Goal: Information Seeking & Learning: Learn about a topic

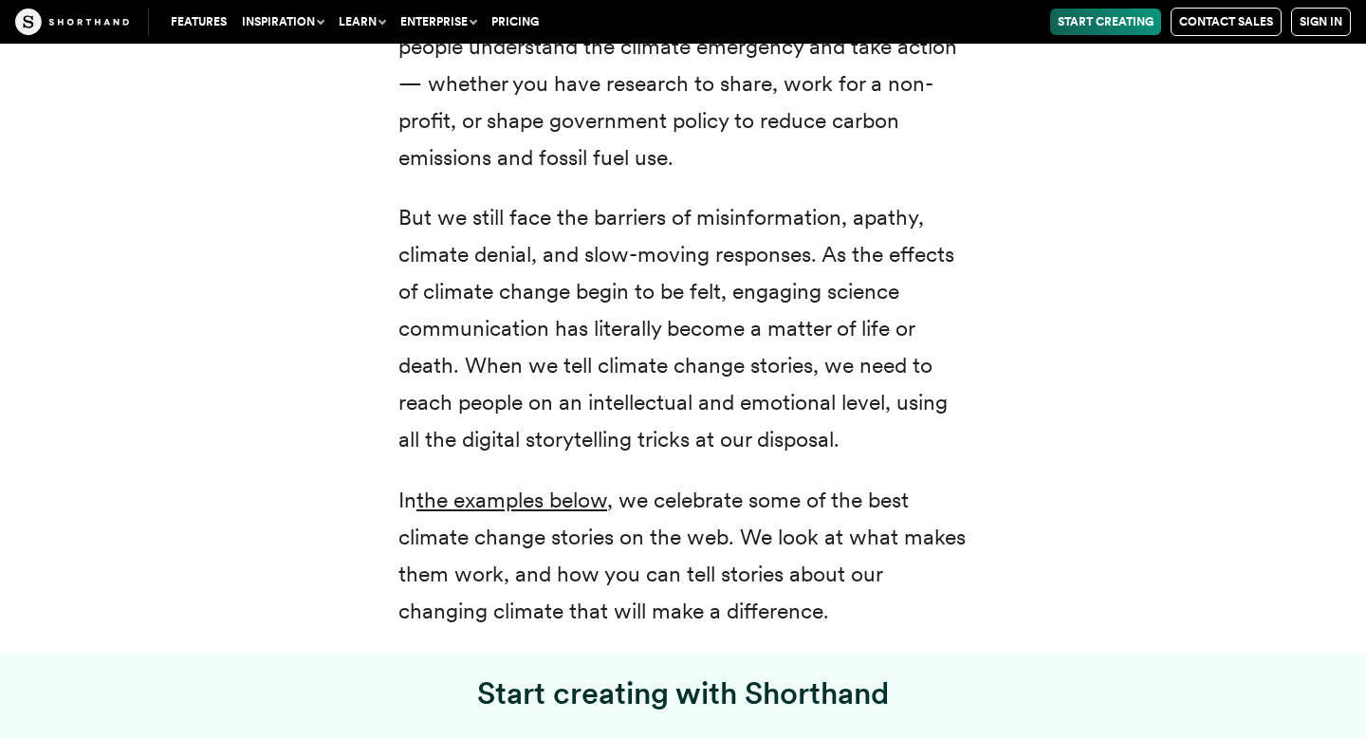
scroll to position [954, 0]
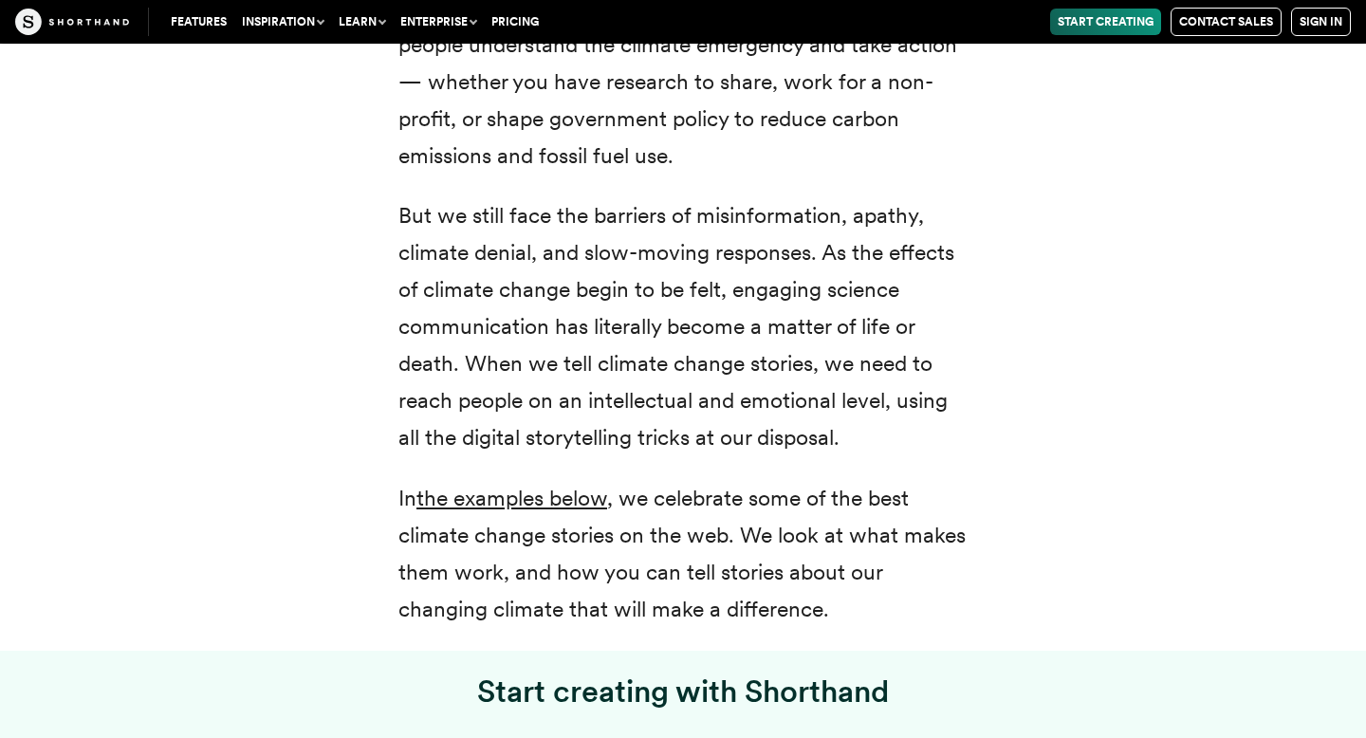
click at [978, 341] on div "Climate change: two small words that represent a radical transformation of our …" at bounding box center [683, 89] width 645 height 1078
click at [978, 340] on div "Climate change: two small words that represent a radical transformation of our …" at bounding box center [683, 89] width 645 height 1078
click at [1175, 343] on div "Climate change: two small words that represent a radical transformation of our …" at bounding box center [683, 88] width 1290 height 1123
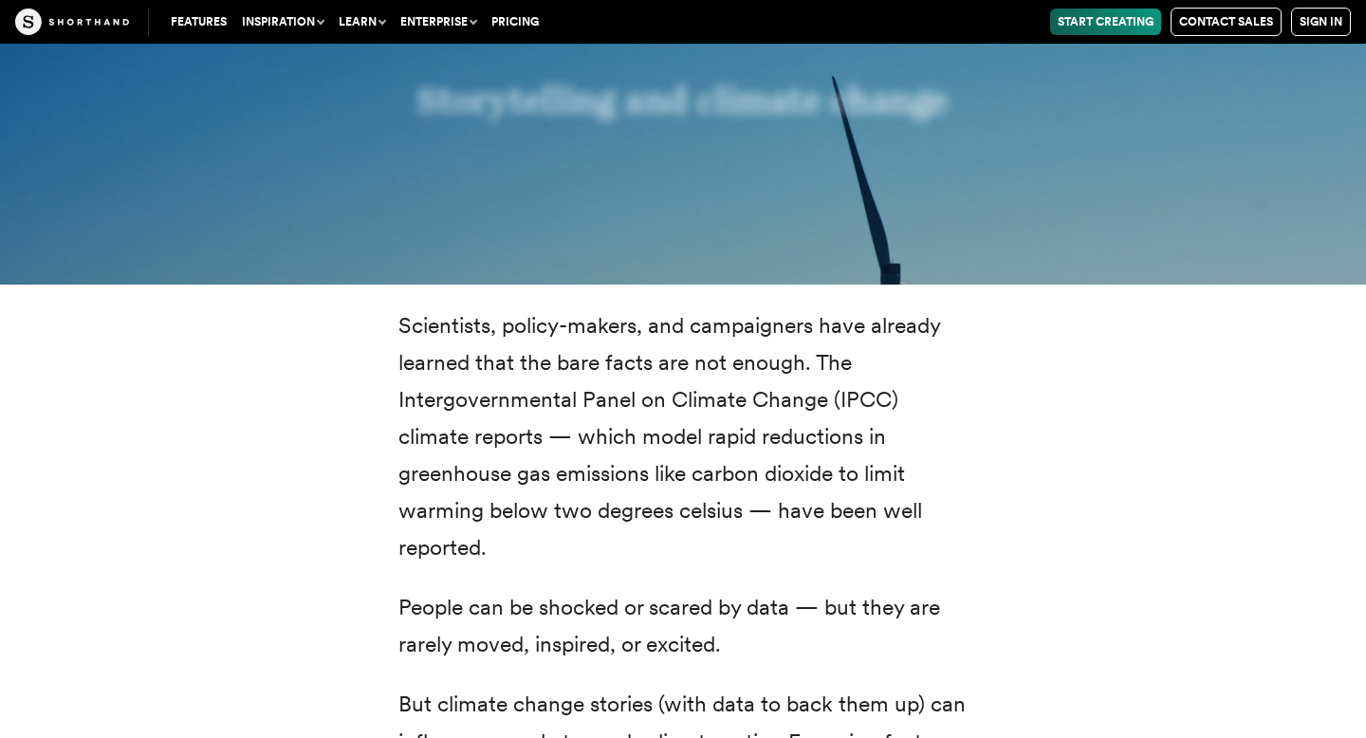
scroll to position [2054, 0]
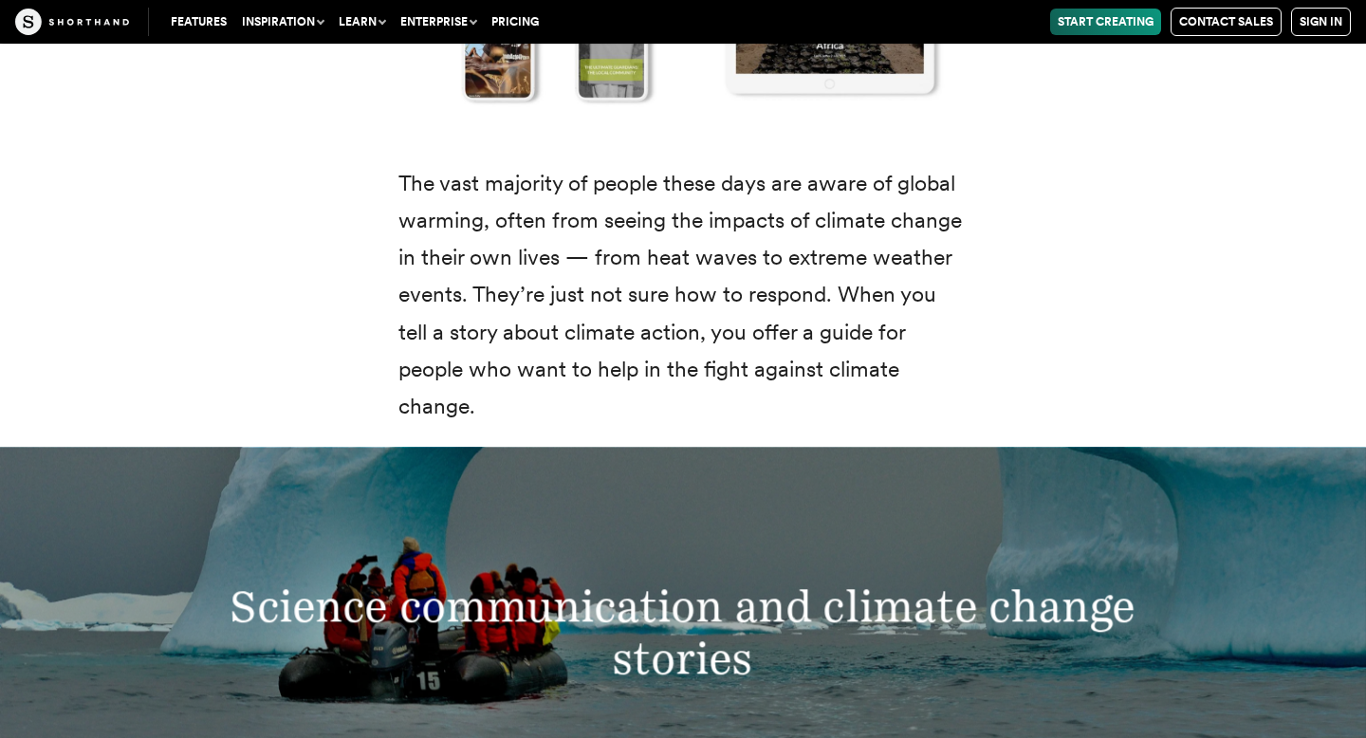
scroll to position [3147, 0]
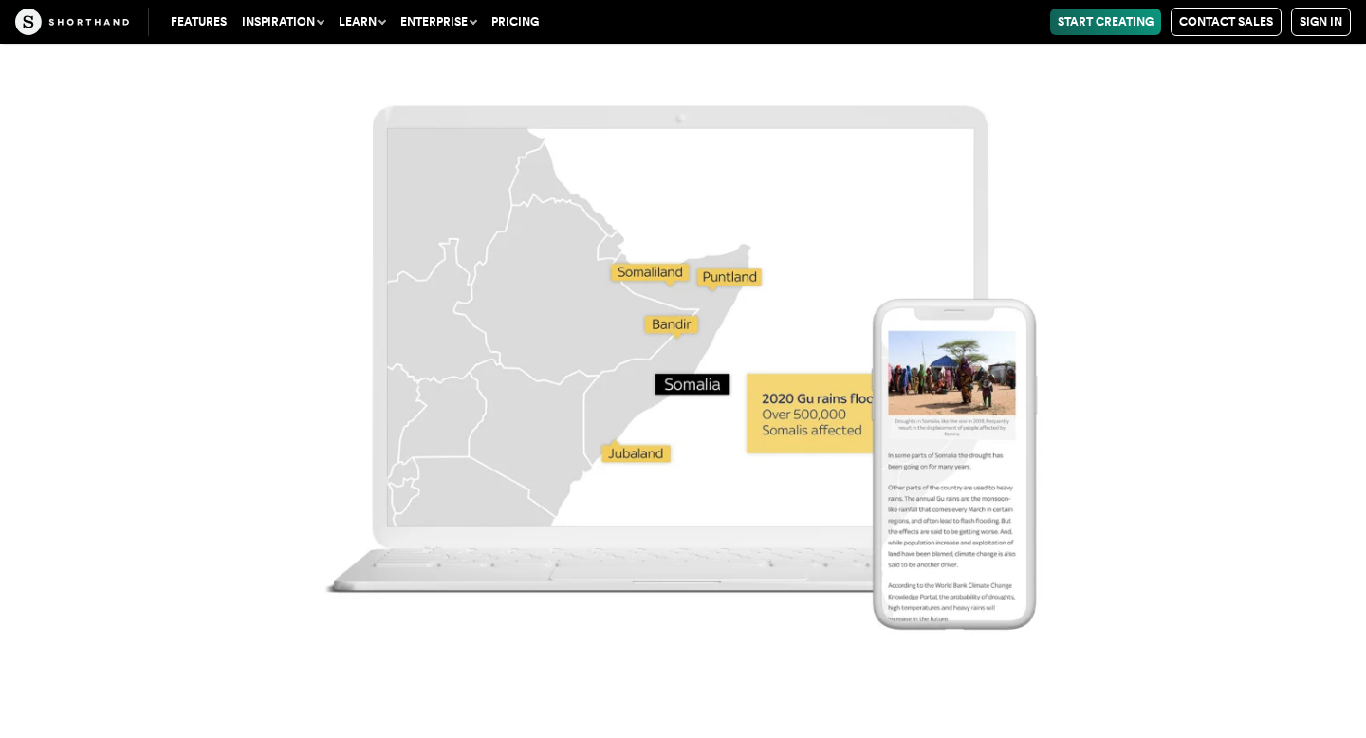
scroll to position [13291, 0]
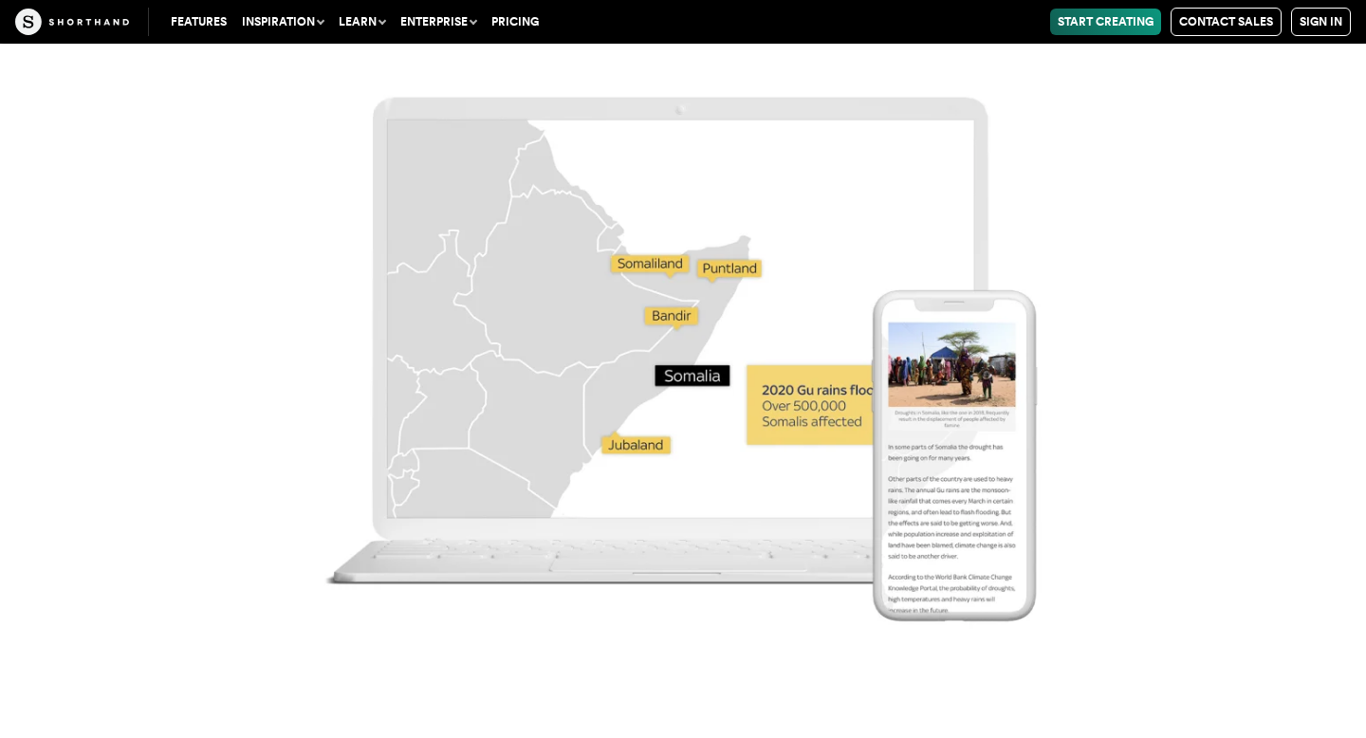
click at [790, 372] on img at bounding box center [683, 329] width 1366 height 738
click at [911, 388] on img at bounding box center [683, 329] width 1366 height 738
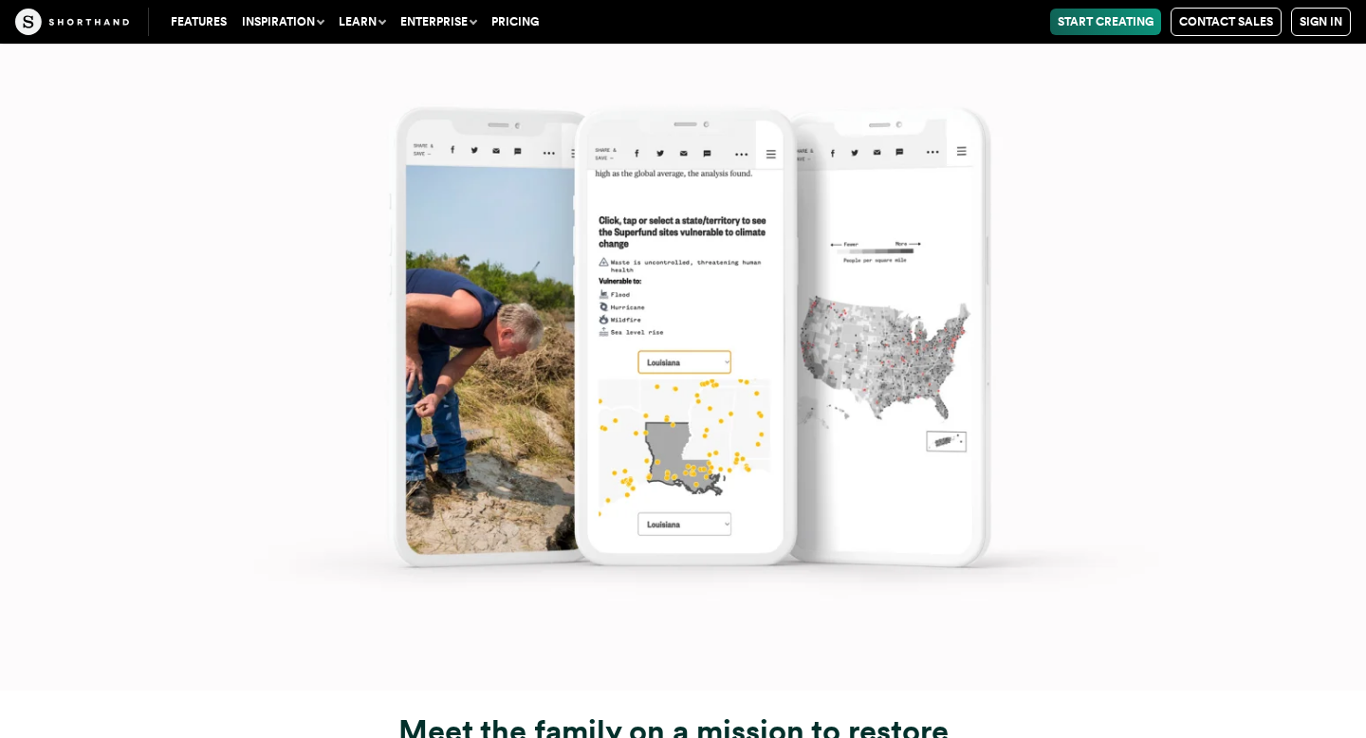
scroll to position [17770, 0]
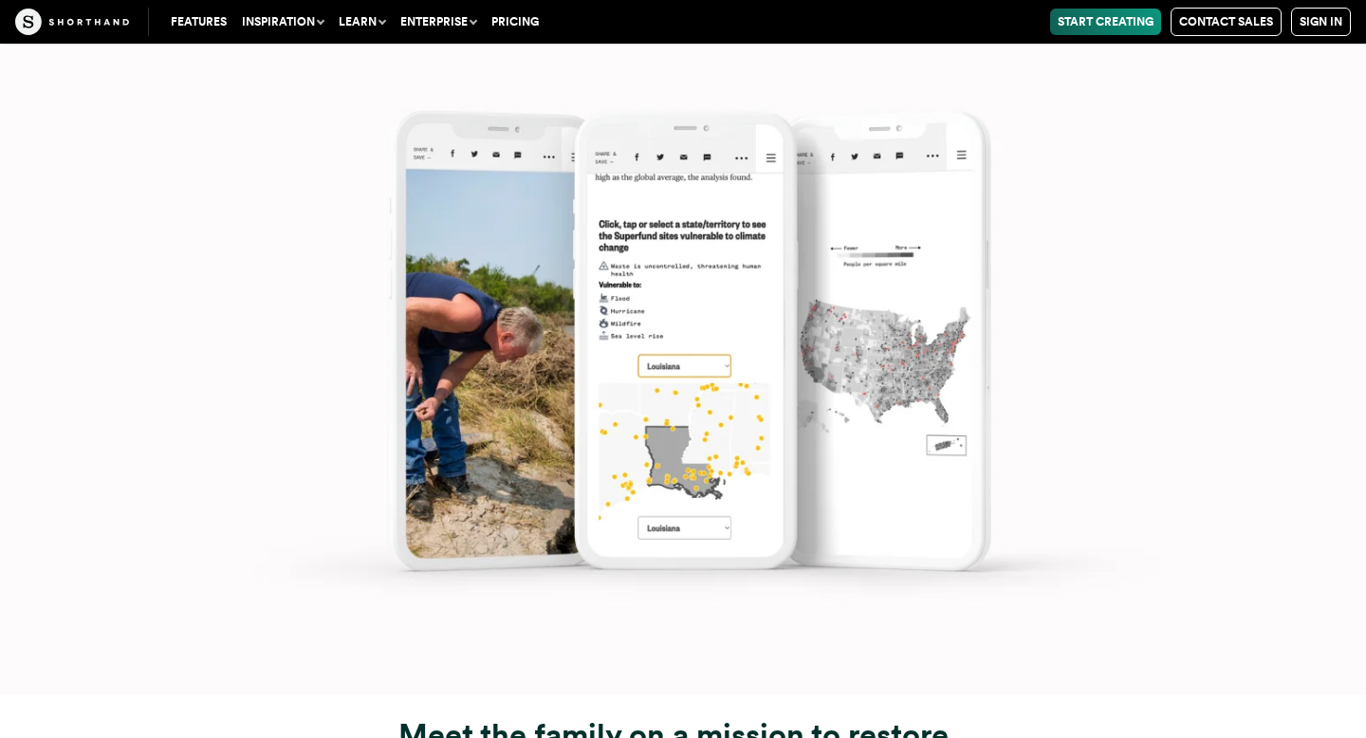
click at [732, 306] on img at bounding box center [683, 326] width 1366 height 738
click at [716, 309] on img at bounding box center [683, 326] width 1366 height 738
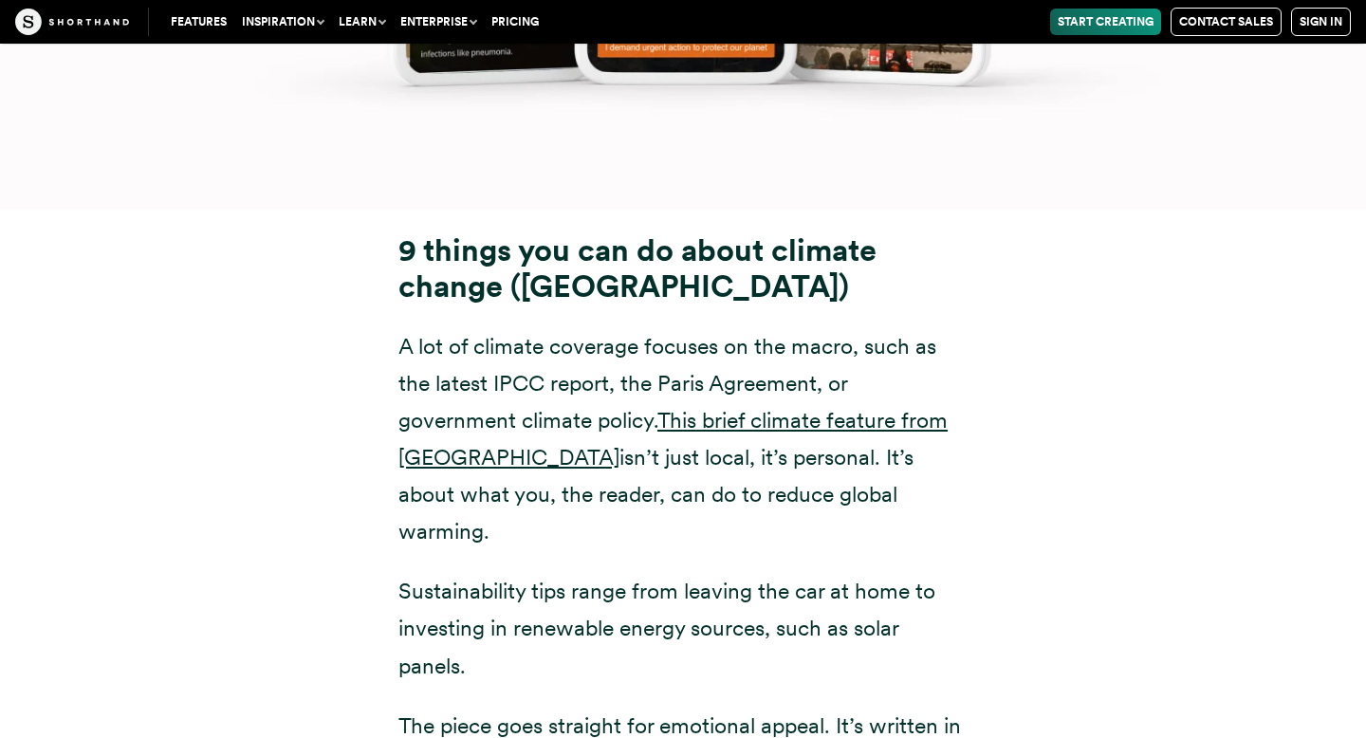
scroll to position [24939, 0]
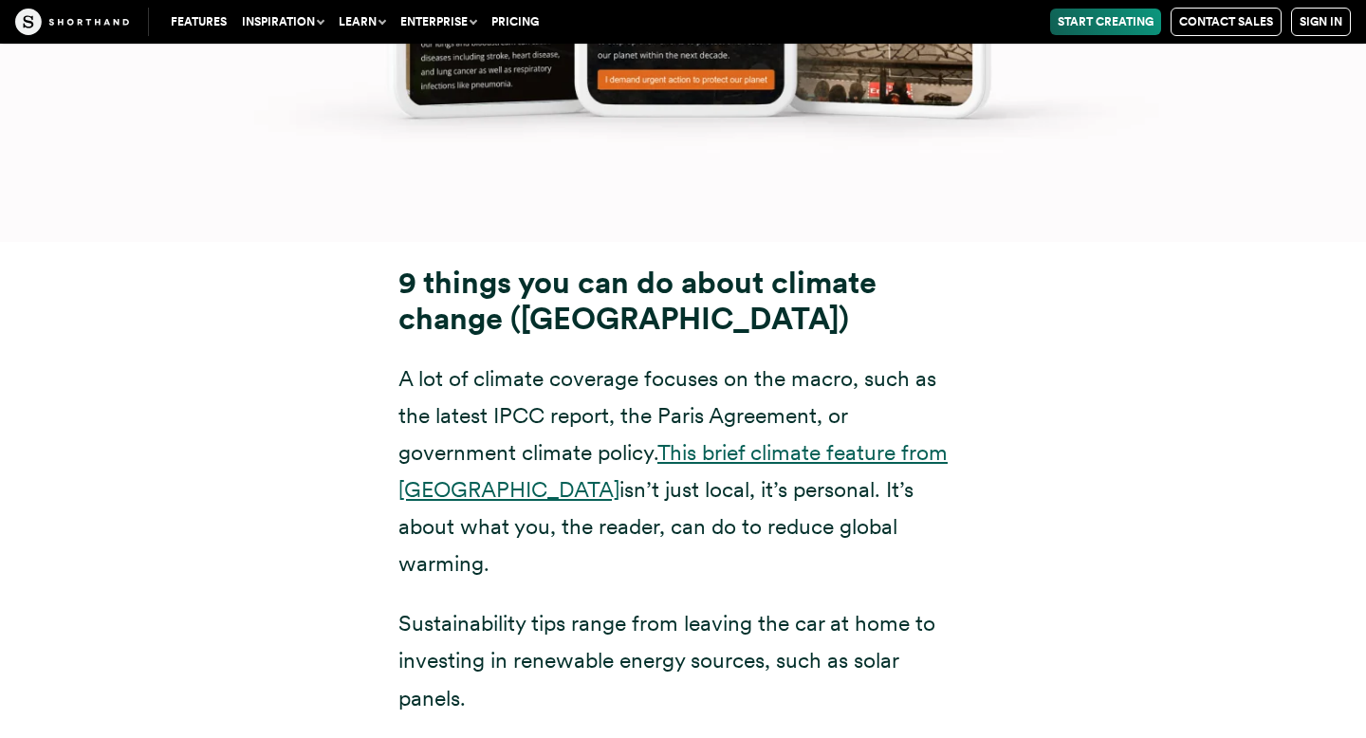
click at [812, 439] on link "This brief climate feature from [GEOGRAPHIC_DATA]" at bounding box center [673, 471] width 549 height 64
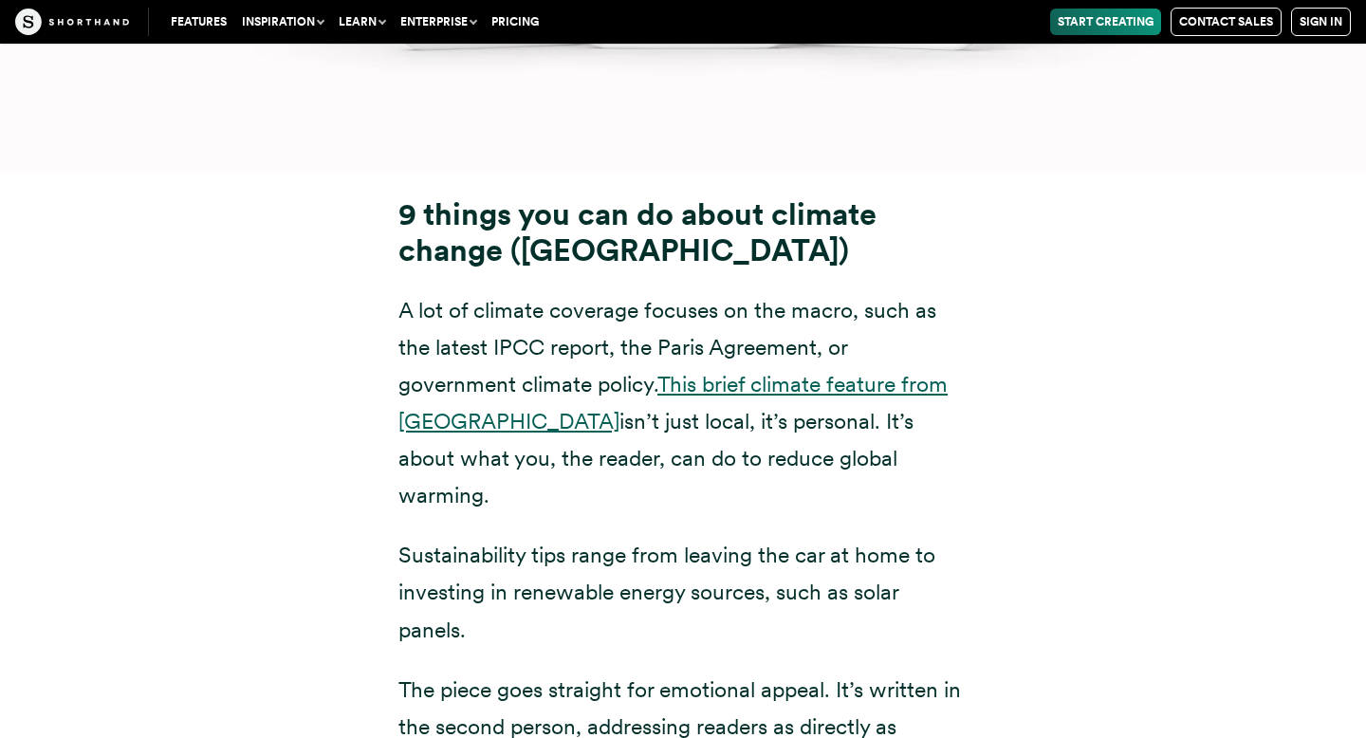
scroll to position [25038, 0]
